Goal: Check status: Check status

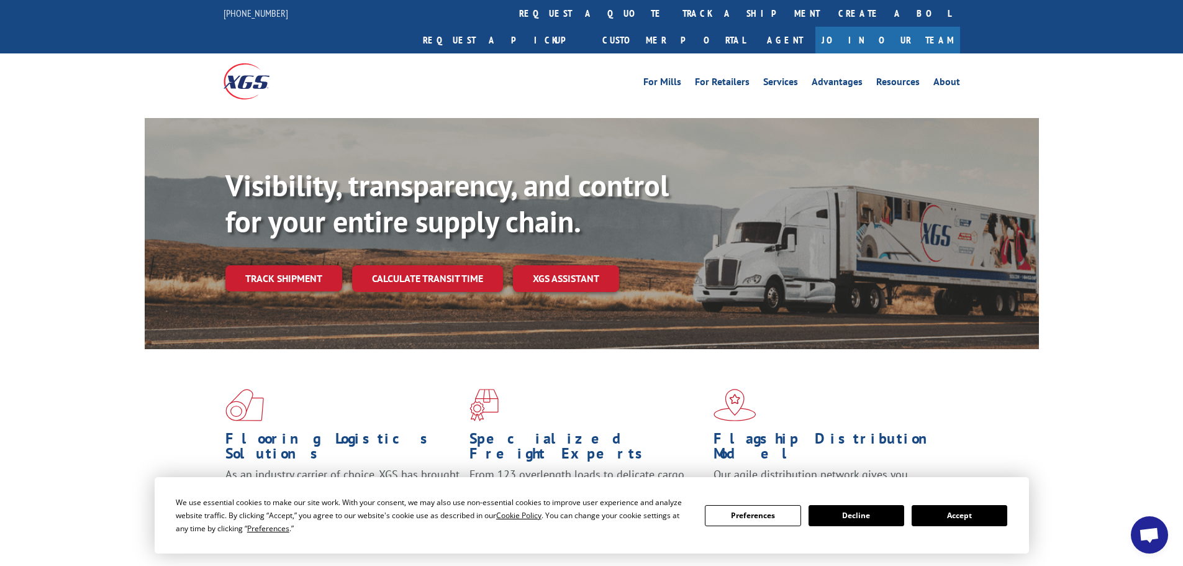
click at [275, 278] on div "Visibility, transparency, and control for your entire supply chain. Track shipm…" at bounding box center [633, 254] width 814 height 173
click at [283, 265] on link "Track shipment" at bounding box center [284, 278] width 117 height 26
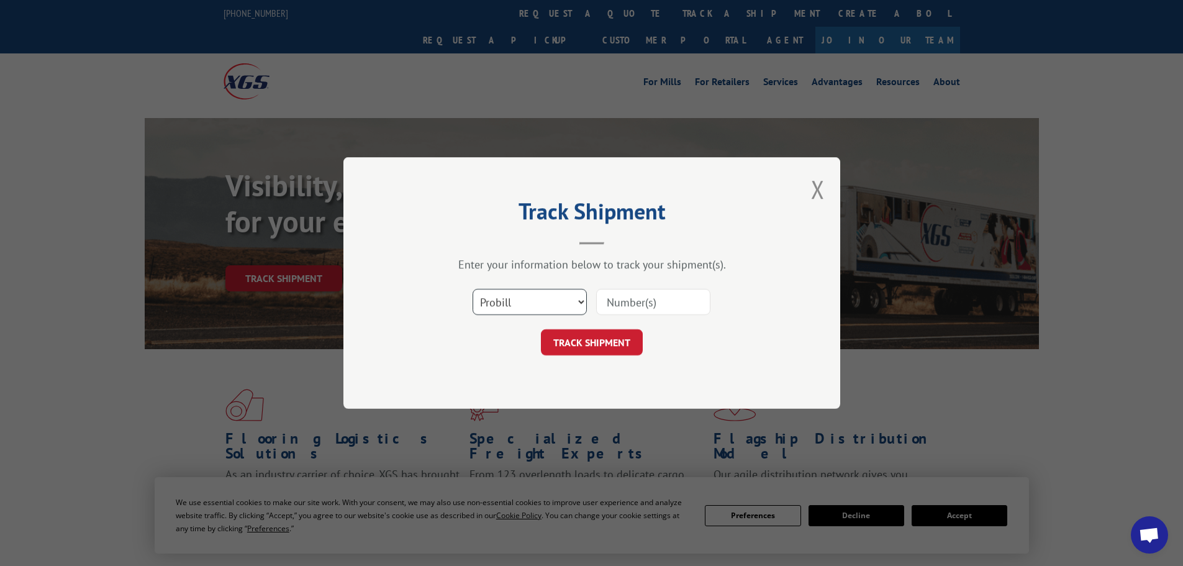
click at [549, 306] on select "Select category... Probill BOL PO" at bounding box center [530, 302] width 114 height 26
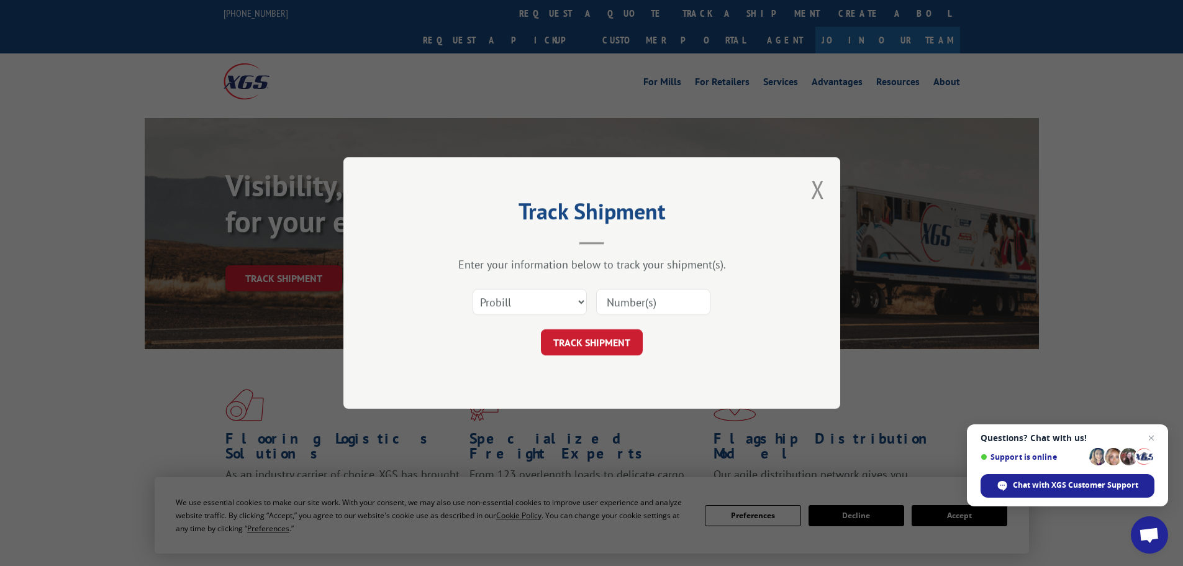
click at [391, 268] on div "Track Shipment Enter your information below to track your shipment(s). Select c…" at bounding box center [592, 283] width 497 height 252
click at [693, 312] on input at bounding box center [653, 302] width 114 height 26
type input "17102818"
click button "TRACK SHIPMENT" at bounding box center [592, 342] width 102 height 26
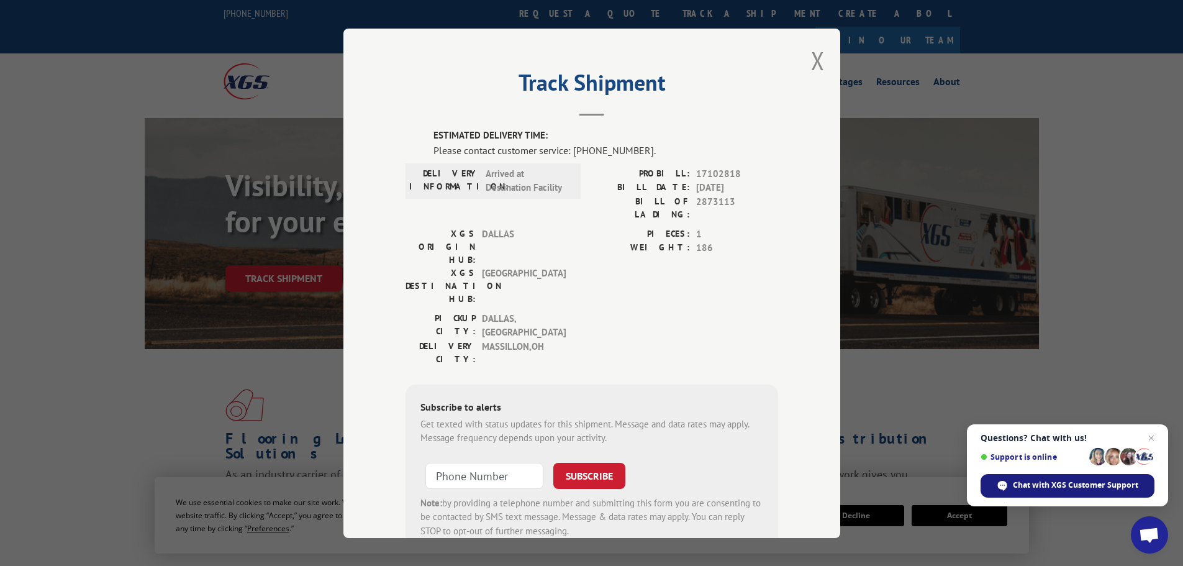
click at [1046, 486] on span "Chat with XGS Customer Support" at bounding box center [1075, 485] width 125 height 11
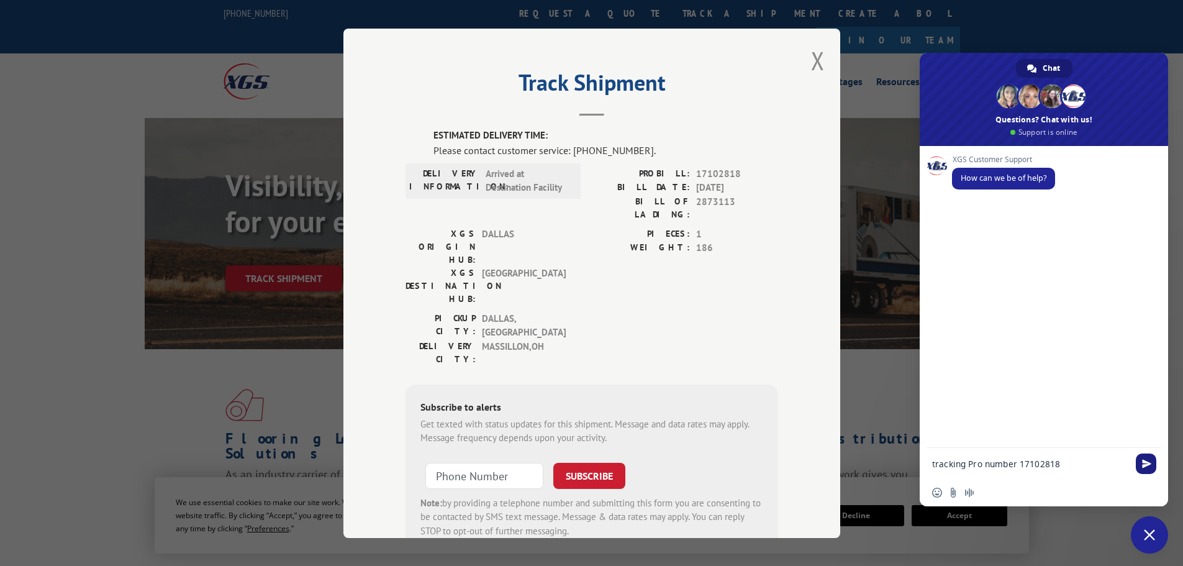
type textarea "tracking Pro number 17102818"
click at [1148, 465] on span "Send" at bounding box center [1146, 463] width 9 height 9
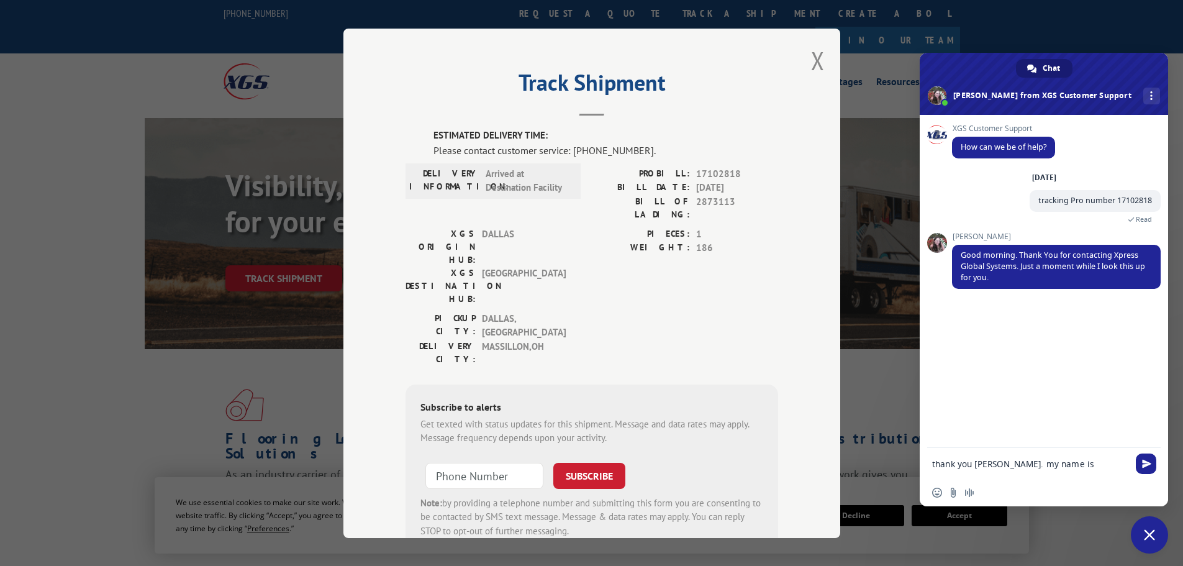
type textarea "thank you [PERSON_NAME]. my name is [PERSON_NAME]."
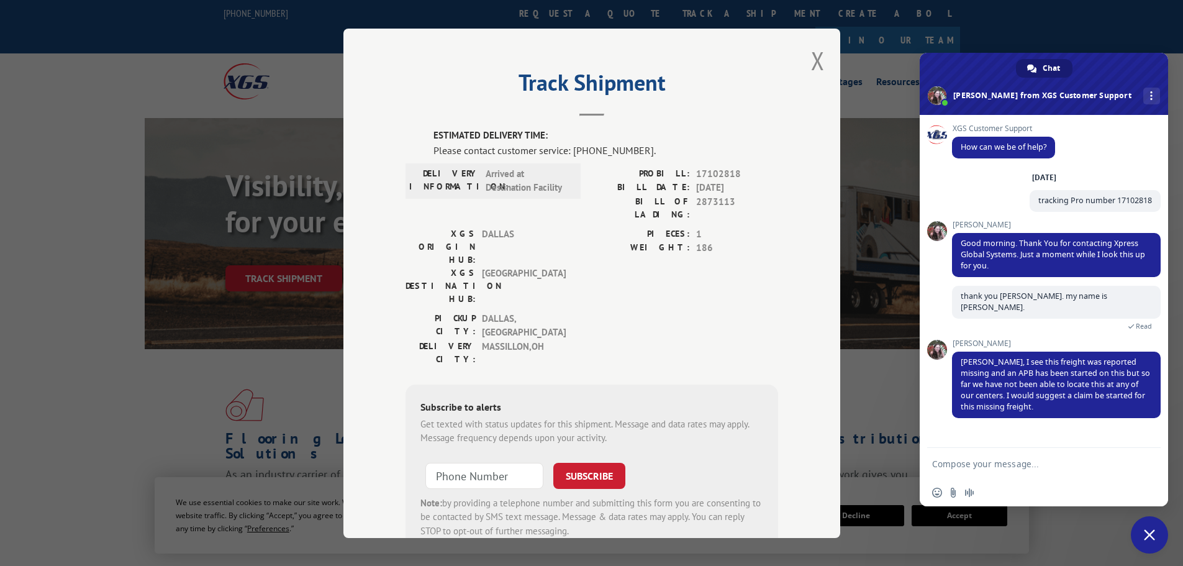
click at [1065, 462] on textarea "Compose your message..." at bounding box center [1030, 463] width 196 height 11
type textarea "okay. thank you"
click at [1141, 465] on span "Send" at bounding box center [1146, 463] width 21 height 21
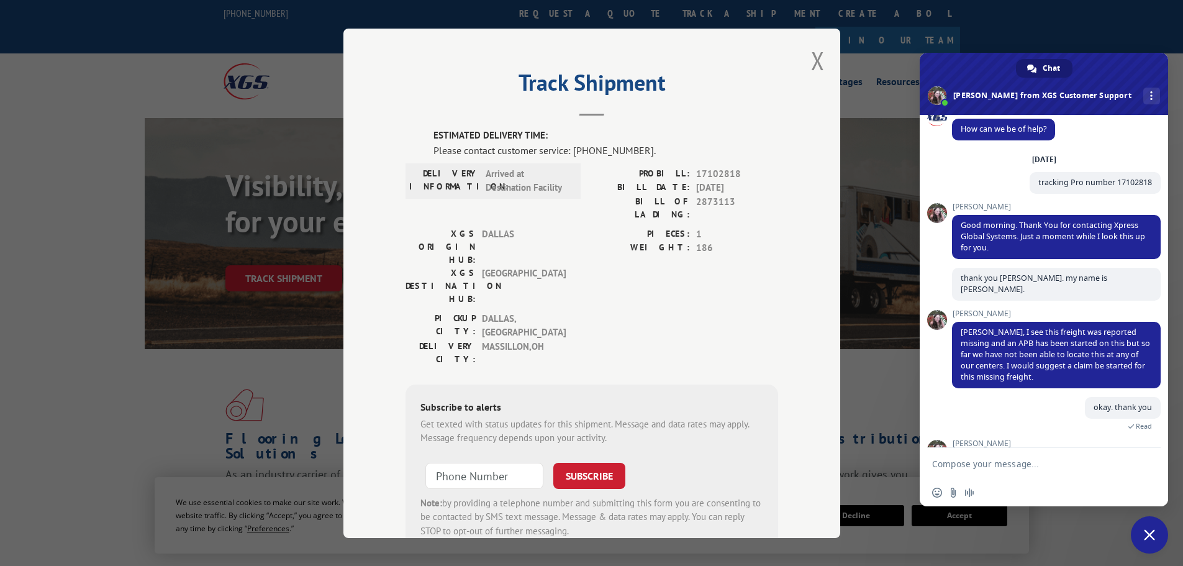
scroll to position [69, 0]
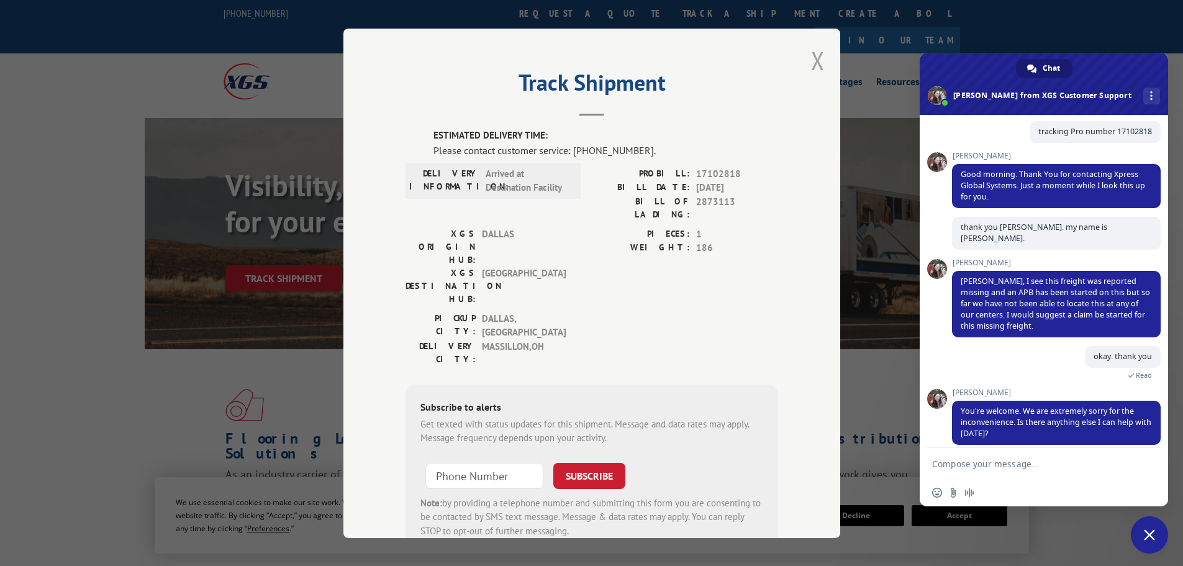
click at [818, 60] on button "Close modal" at bounding box center [818, 60] width 14 height 33
